Goal: Information Seeking & Learning: Learn about a topic

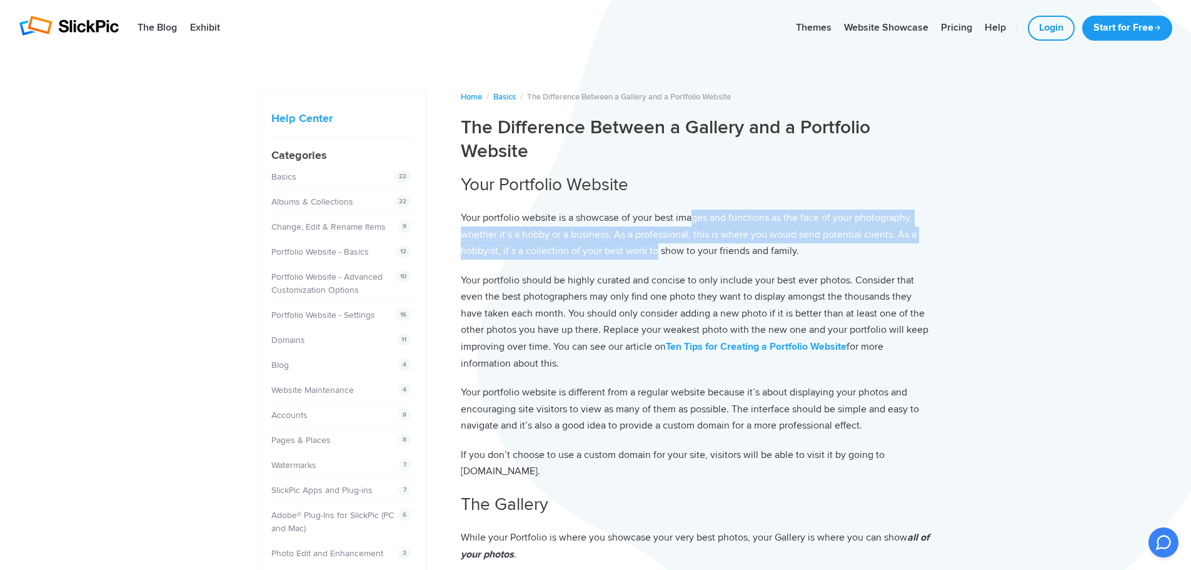
drag, startPoint x: 695, startPoint y: 221, endPoint x: 655, endPoint y: 248, distance: 48.7
click at [655, 248] on p "Your portfolio website is a showcase of your best images and functions as the f…" at bounding box center [697, 234] width 473 height 50
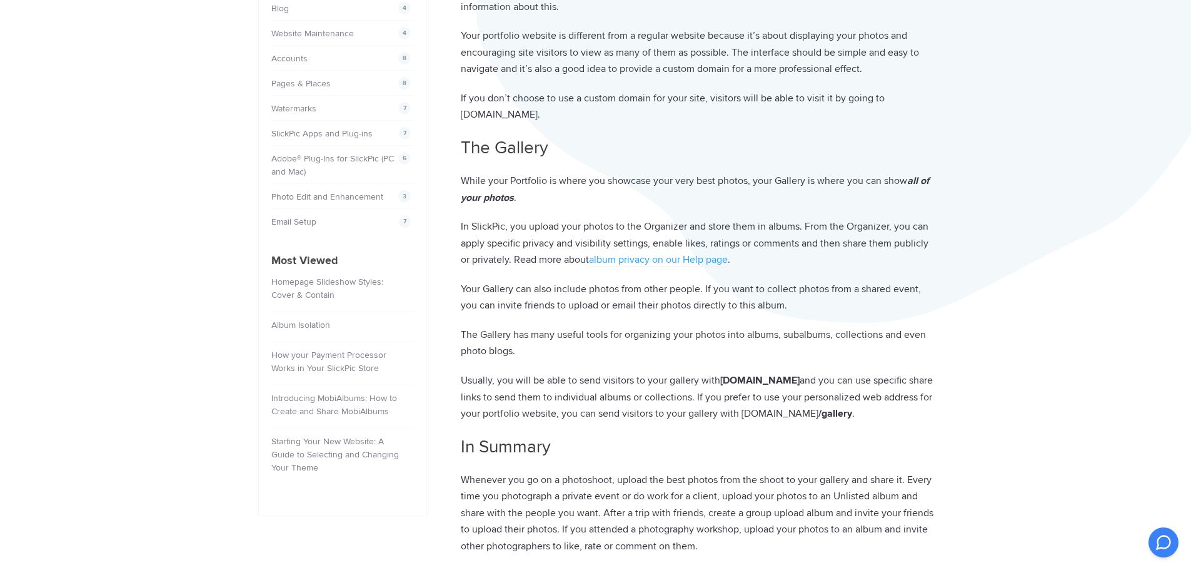
scroll to position [438, 0]
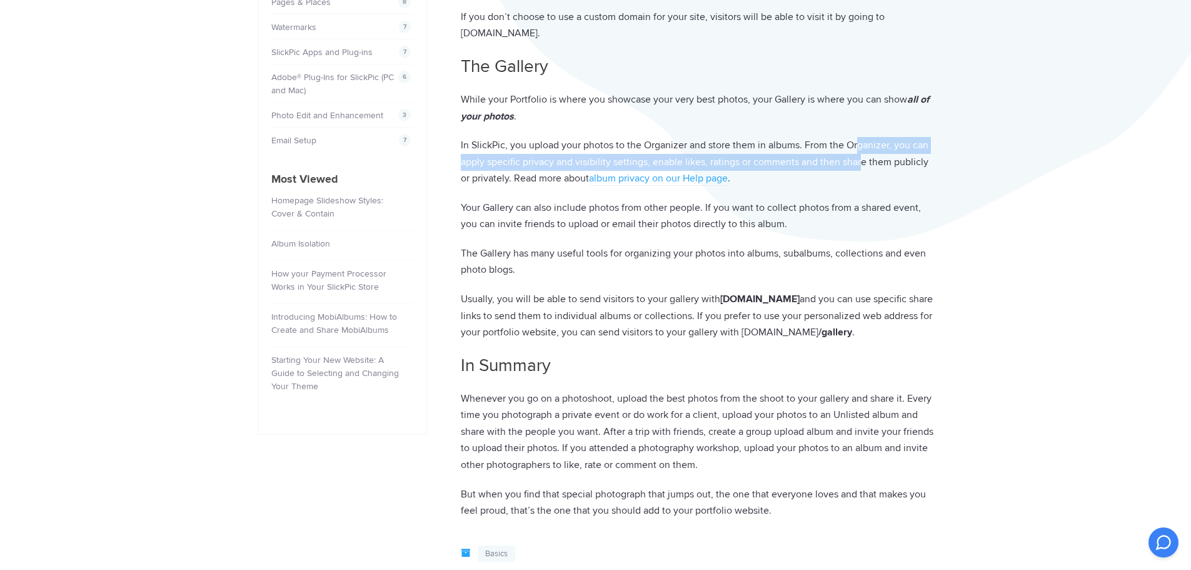
drag, startPoint x: 860, startPoint y: 148, endPoint x: 864, endPoint y: 169, distance: 20.9
click at [864, 169] on p "In SlickPic, you upload your photos to the Organizer and store them in albums. …" at bounding box center [697, 162] width 473 height 50
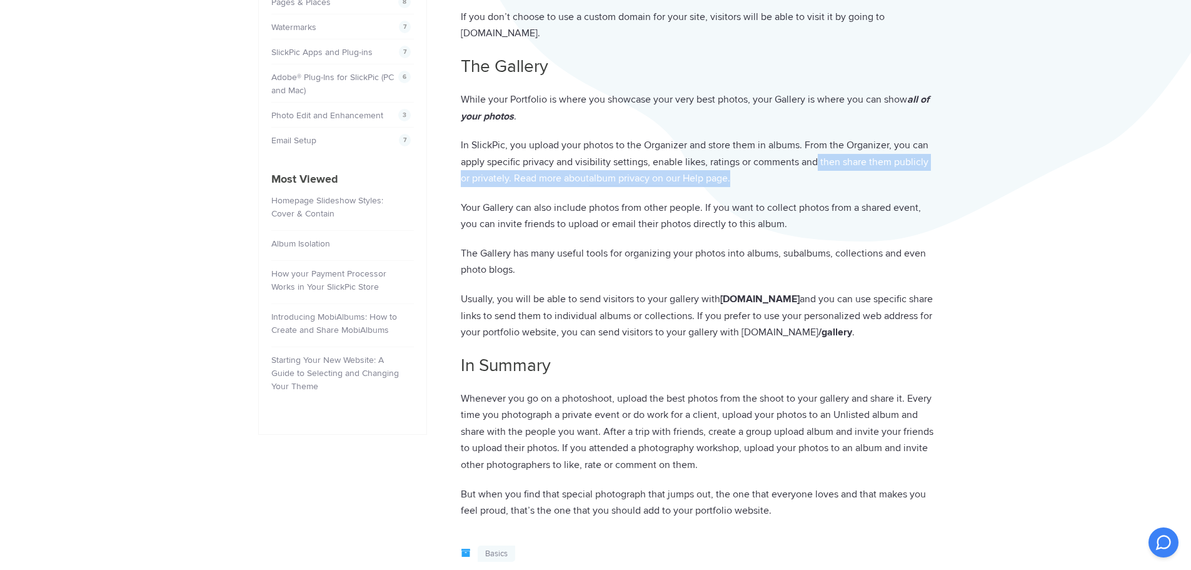
drag, startPoint x: 819, startPoint y: 165, endPoint x: 817, endPoint y: 176, distance: 10.9
click at [817, 176] on p "In SlickPic, you upload your photos to the Organizer and store them in albums. …" at bounding box center [697, 162] width 473 height 50
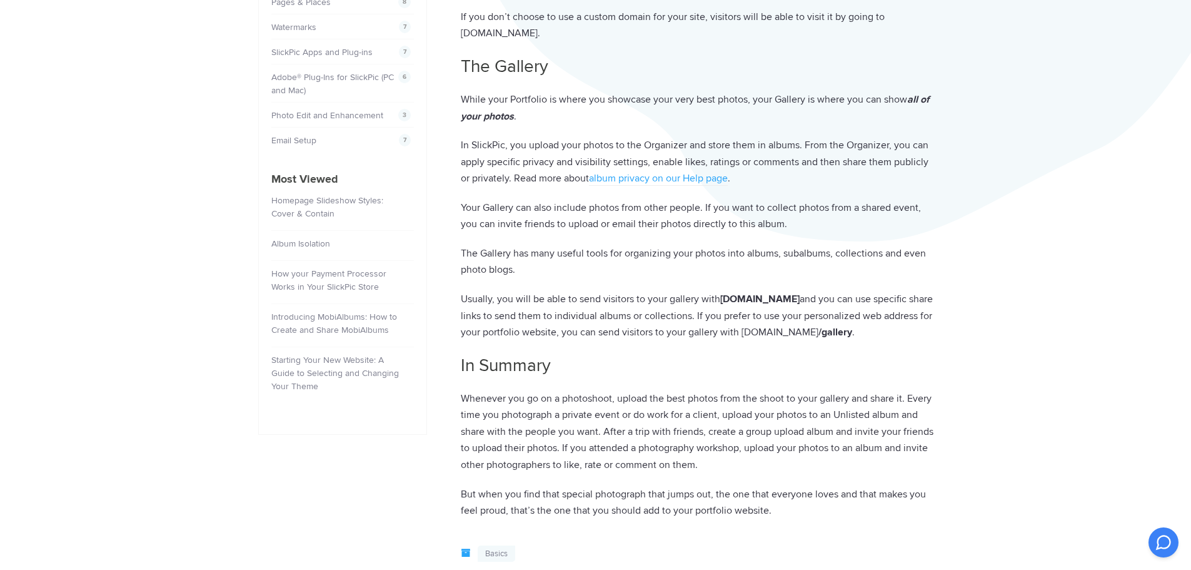
scroll to position [750, 0]
